Goal: Find specific page/section: Find specific page/section

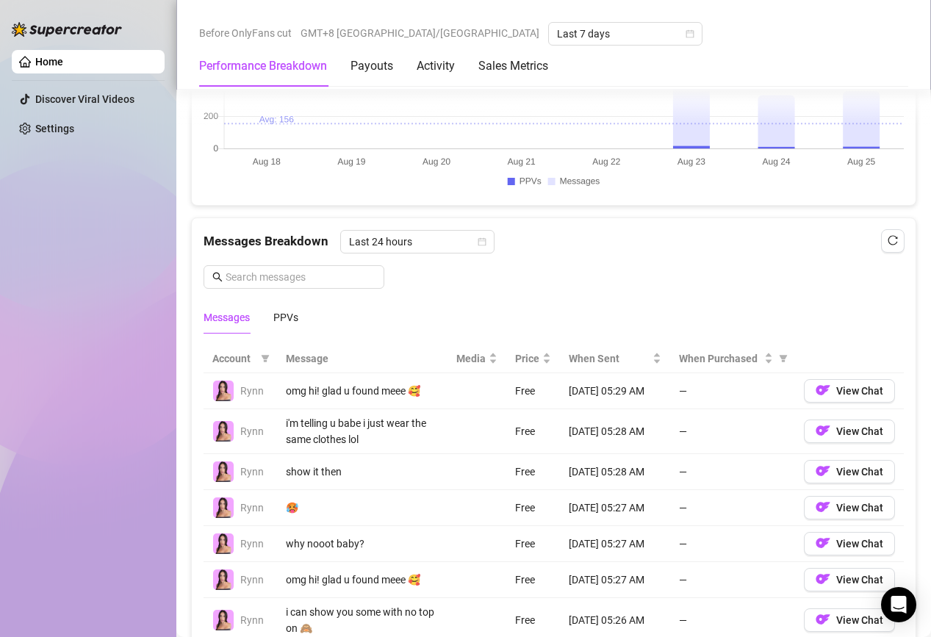
scroll to position [1180, 0]
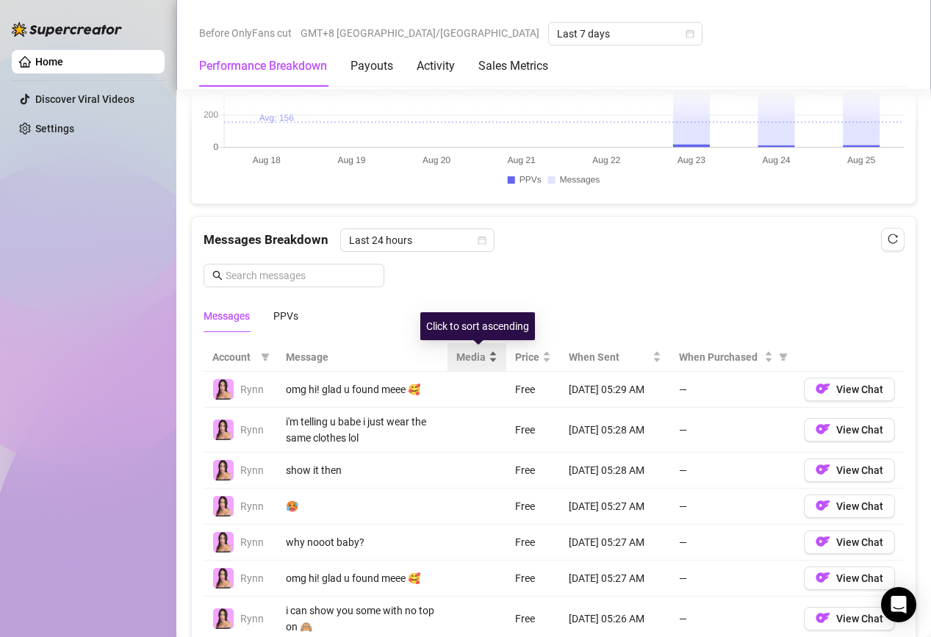
click at [487, 353] on div "Media" at bounding box center [476, 357] width 41 height 16
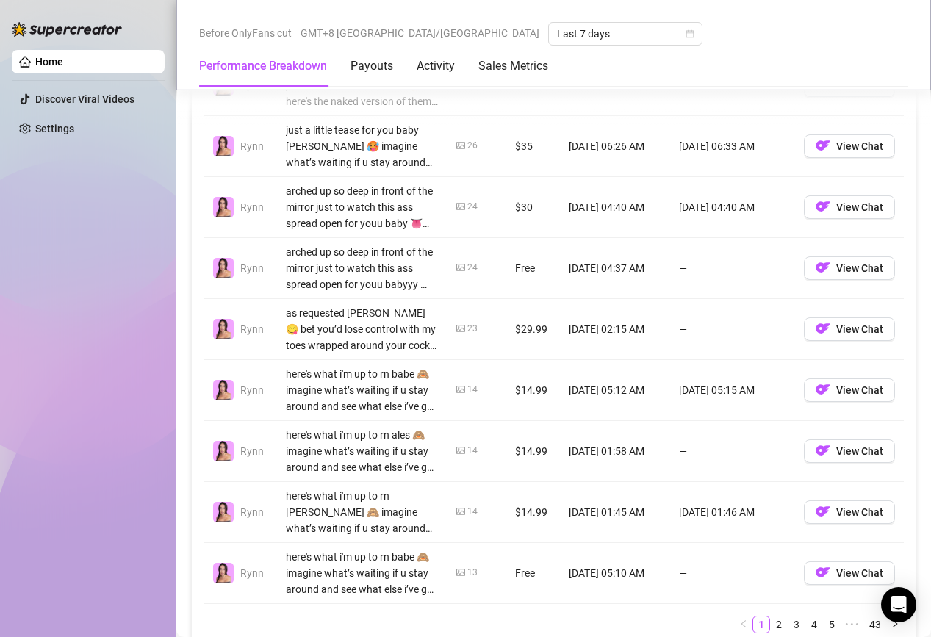
scroll to position [1709, 0]
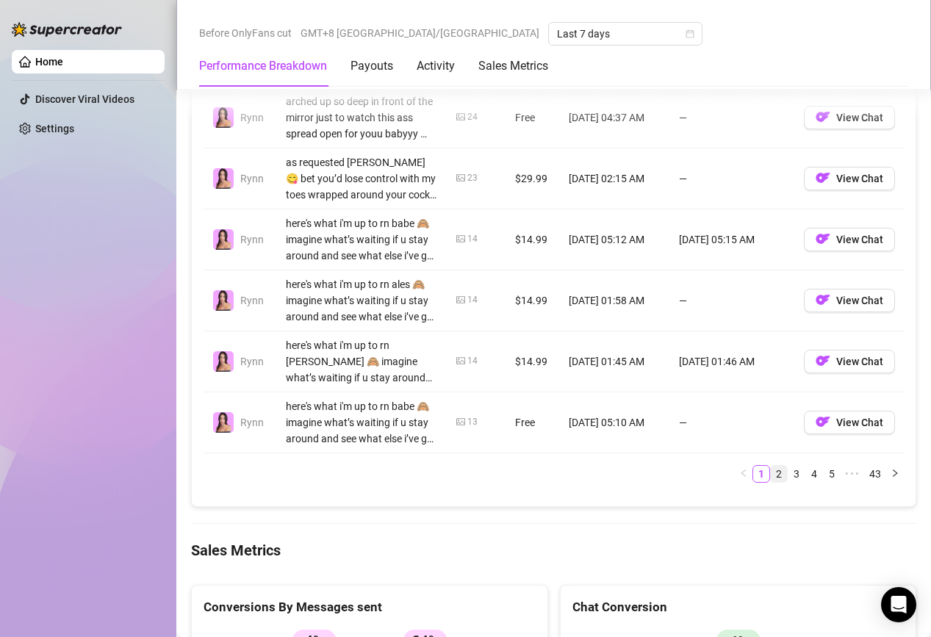
click at [779, 474] on link "2" at bounding box center [779, 474] width 16 height 16
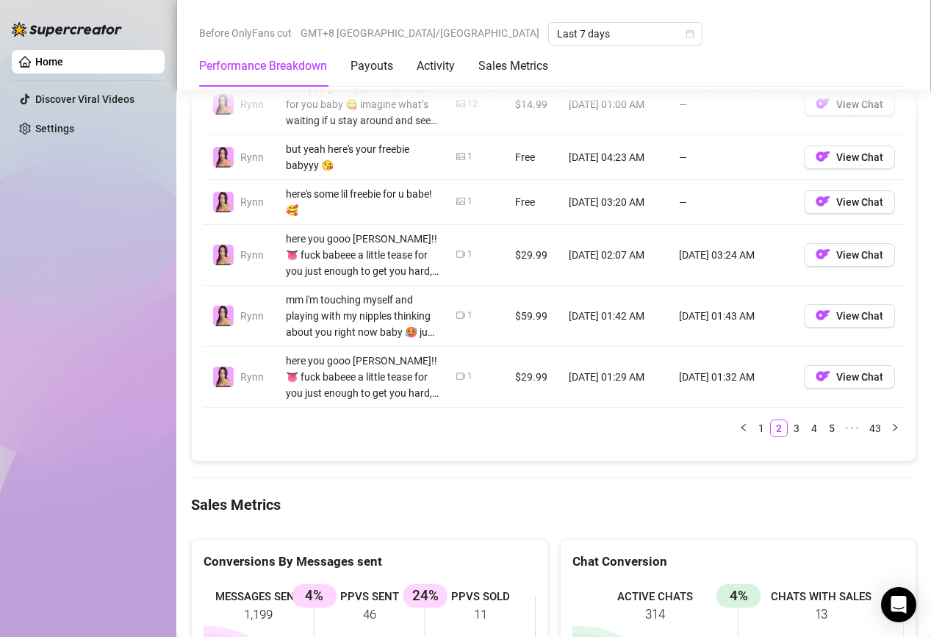
scroll to position [1724, 0]
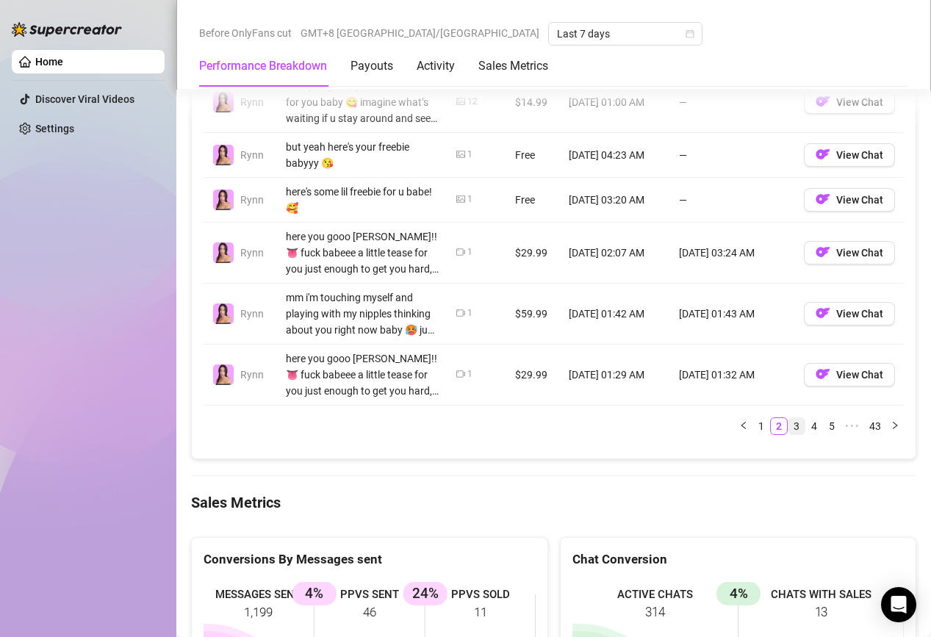
click at [803, 430] on link "3" at bounding box center [796, 426] width 16 height 16
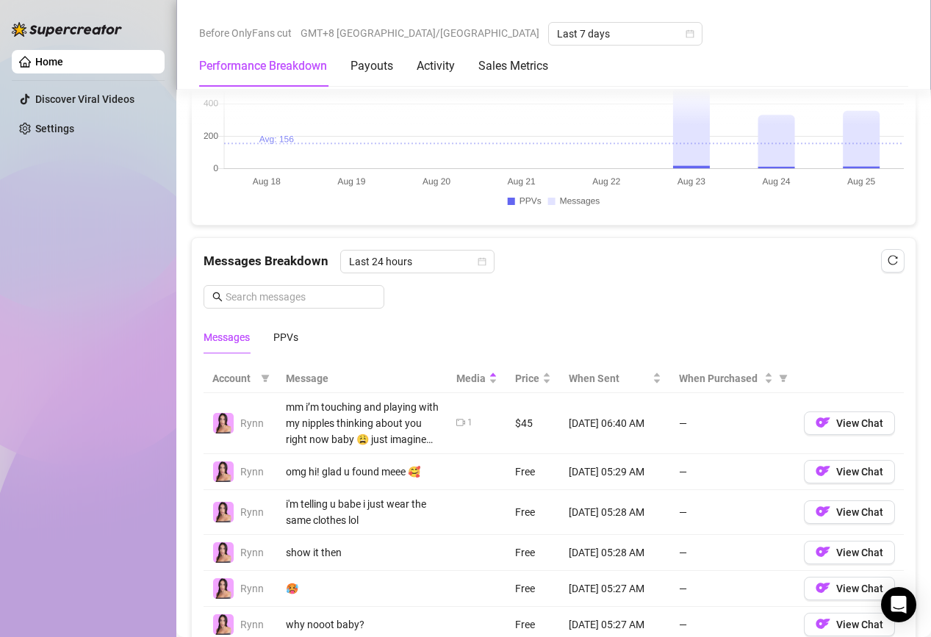
scroll to position [1467, 0]
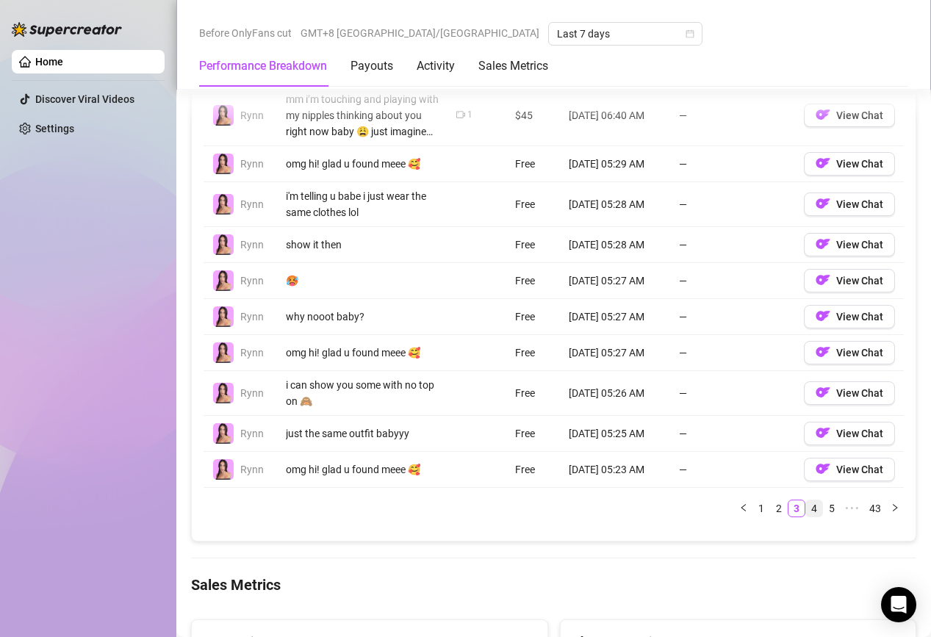
click at [819, 502] on link "4" at bounding box center [814, 508] width 16 height 16
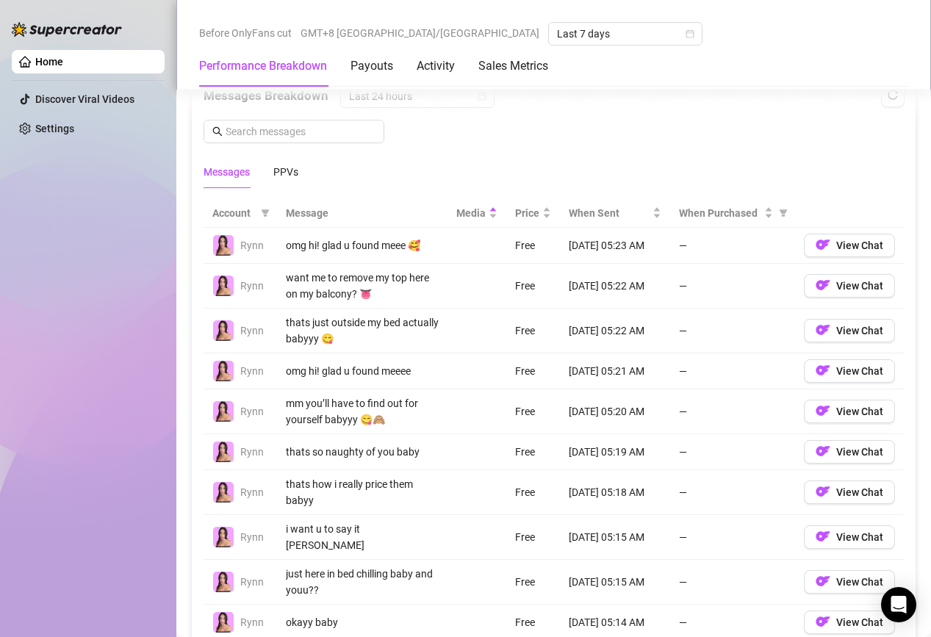
scroll to position [1302, 0]
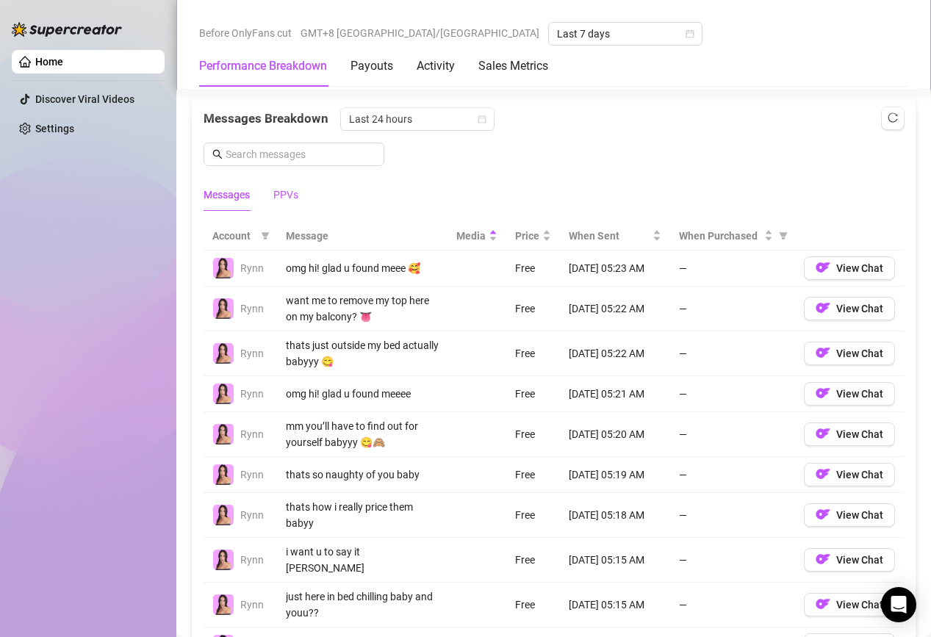
click at [281, 188] on div "PPVs" at bounding box center [285, 195] width 25 height 16
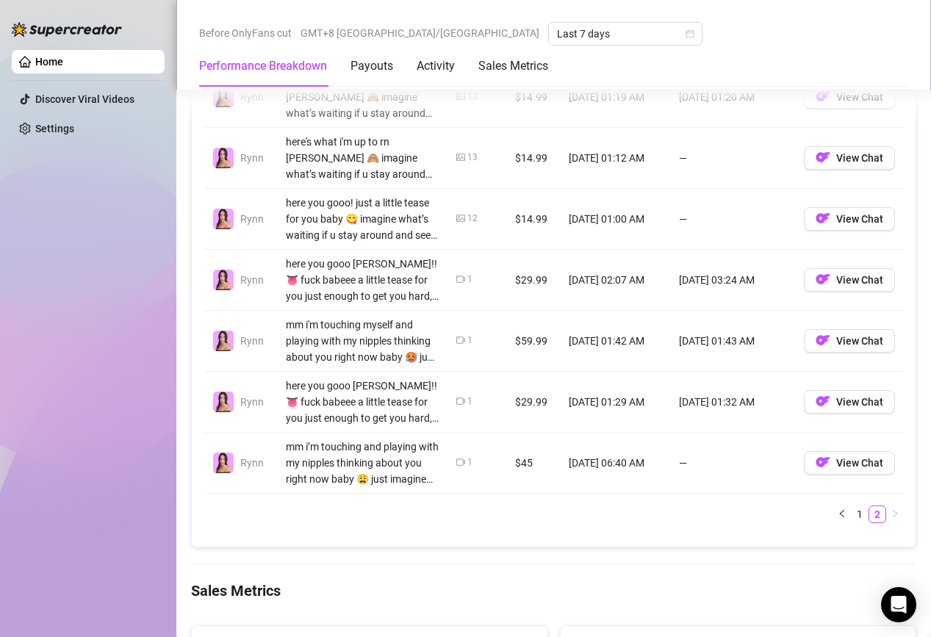
scroll to position [1532, 0]
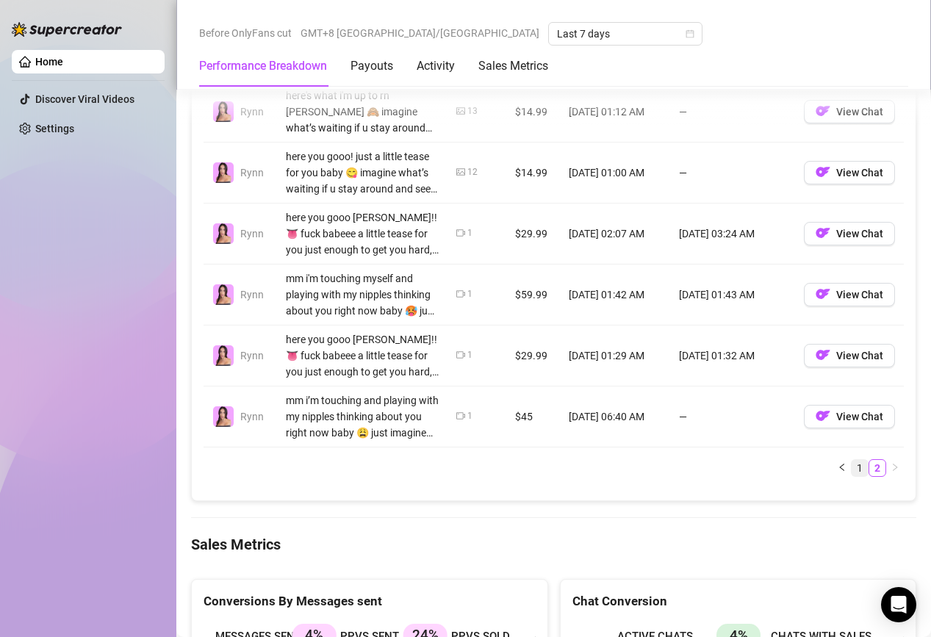
click at [866, 466] on link "1" at bounding box center [859, 468] width 16 height 16
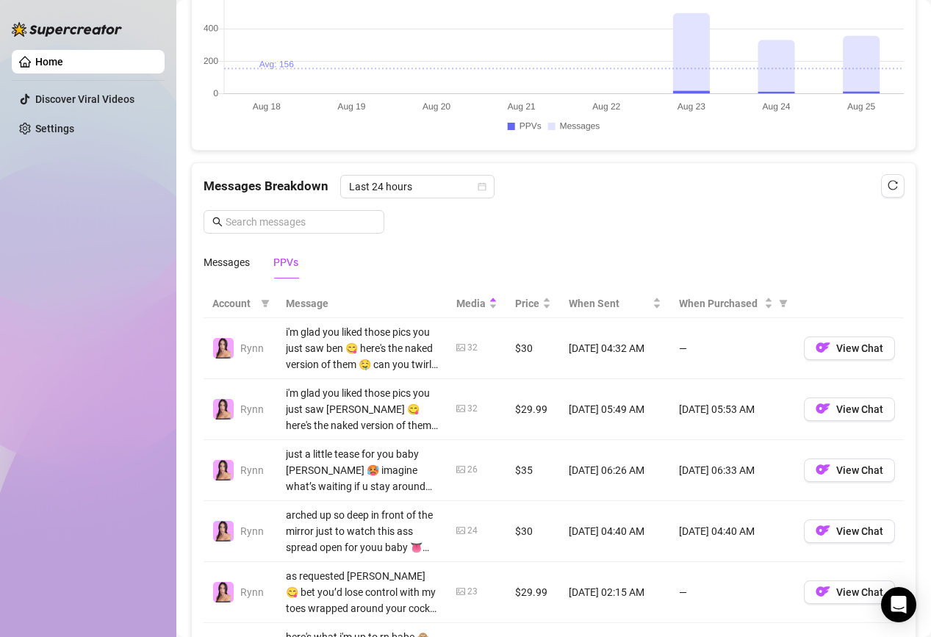
scroll to position [0, 0]
